Goal: Information Seeking & Learning: Understand process/instructions

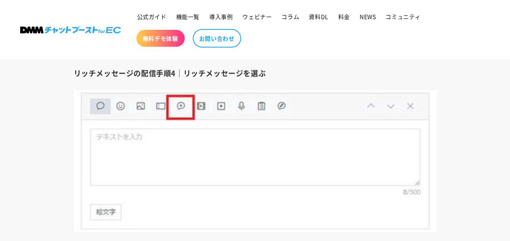
scroll to position [7671, 0]
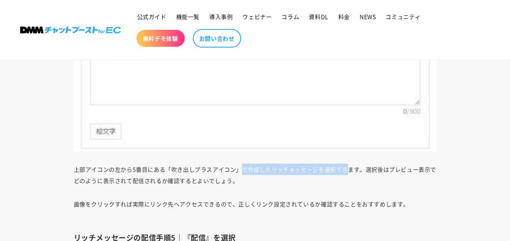
drag, startPoint x: 242, startPoint y: 166, endPoint x: 347, endPoint y: 168, distance: 104.1
click at [347, 168] on p "上部アイコンの左から5番目にある「吹き出しプラスアイコン」で作成したリッチメッセージを選択できます。選択後はプレビュー表示でどのように表示されて配信されるか確…" at bounding box center [255, 175] width 363 height 23
click at [363, 167] on p "上部アイコンの左から5番目にある「吹き出しプラスアイコン」で作成したリッチメッセージを選択できます。選択後はプレビュー表示でどのように表示されて配信されるか確…" at bounding box center [255, 175] width 363 height 23
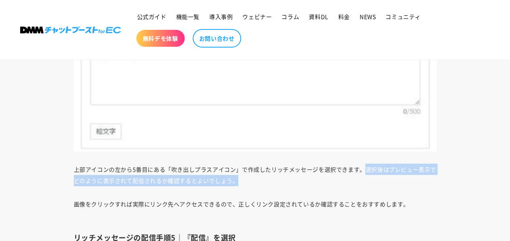
drag, startPoint x: 363, startPoint y: 167, endPoint x: 363, endPoint y: 182, distance: 15.3
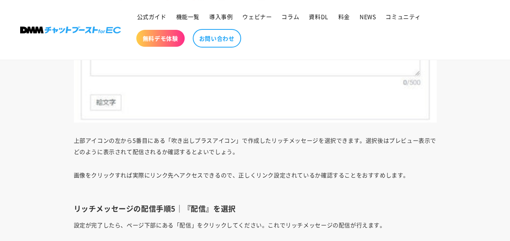
scroll to position [7712, 0]
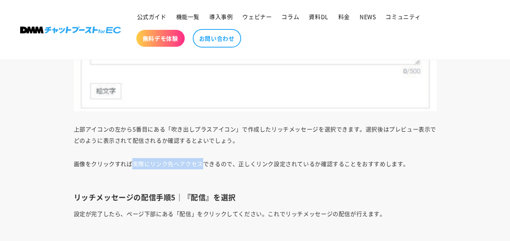
drag, startPoint x: 132, startPoint y: 161, endPoint x: 201, endPoint y: 161, distance: 69.0
click at [201, 161] on p "画像をクリックすれば実際にリンク先へアクセスできるので、正しくリンク設定されているか確認することをおすすめします。" at bounding box center [255, 169] width 363 height 23
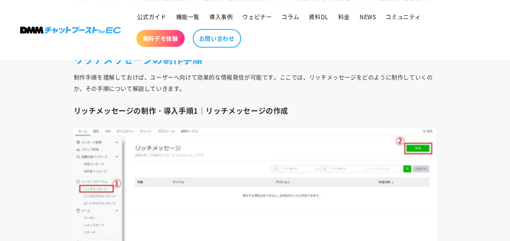
scroll to position [5209, 0]
